Goal: Information Seeking & Learning: Learn about a topic

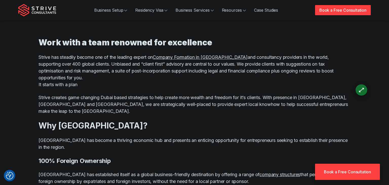
scroll to position [315, 0]
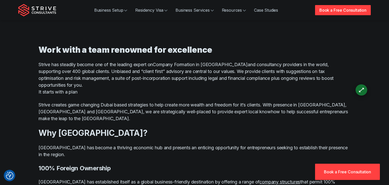
click at [184, 66] on link "Company Formation in [GEOGRAPHIC_DATA]" at bounding box center [200, 64] width 95 height 5
